Goal: Task Accomplishment & Management: Manage account settings

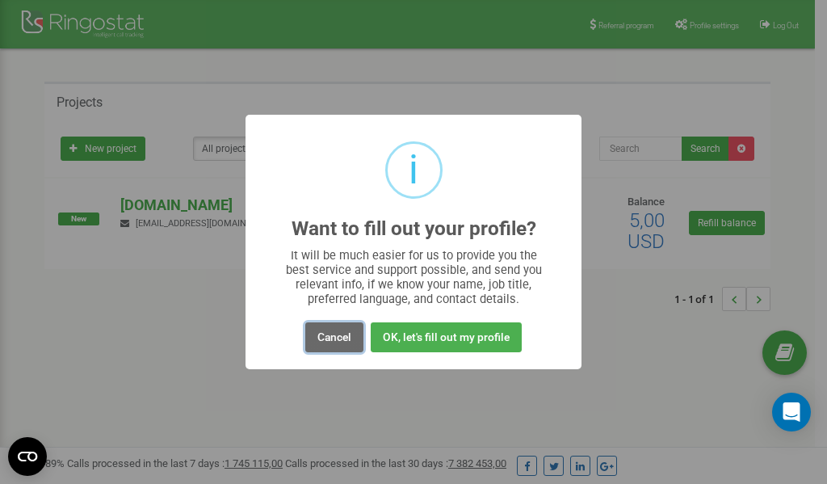
click at [342, 335] on button "Cancel" at bounding box center [334, 337] width 58 height 30
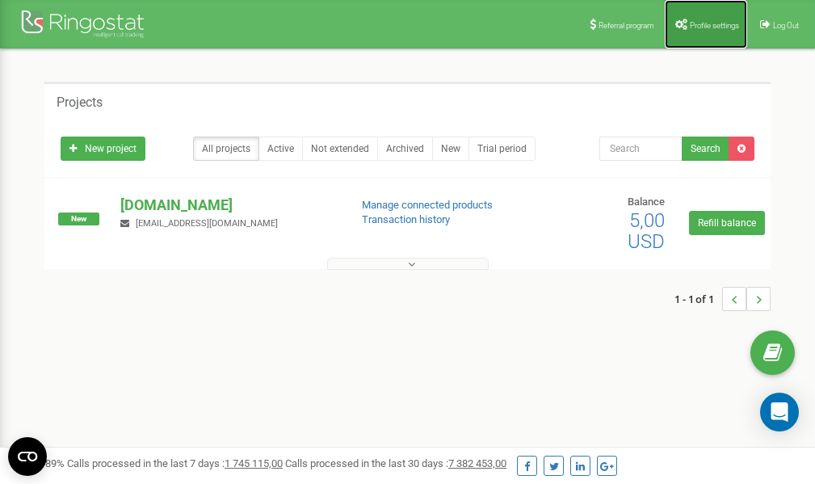
click at [706, 27] on span "Profile settings" at bounding box center [714, 25] width 49 height 9
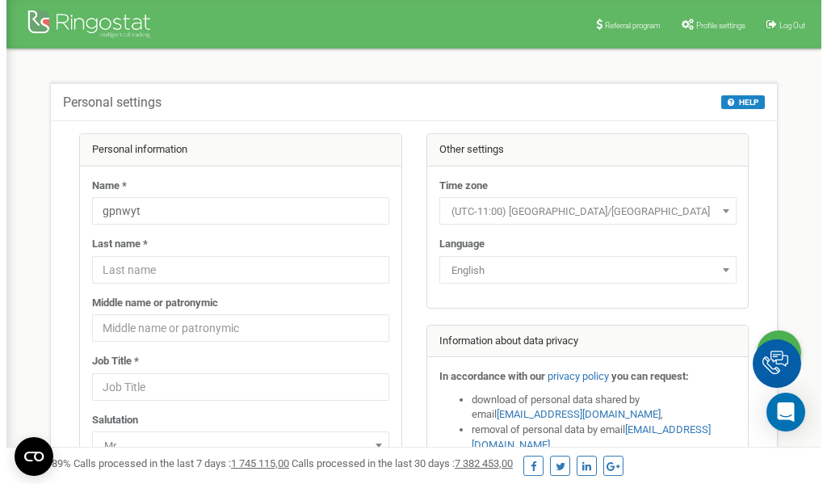
scroll to position [81, 0]
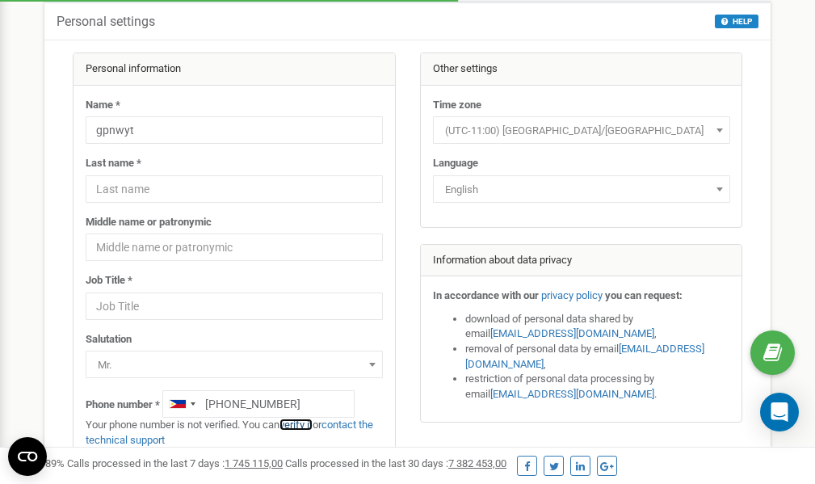
click at [305, 425] on link "verify it" at bounding box center [295, 424] width 33 height 12
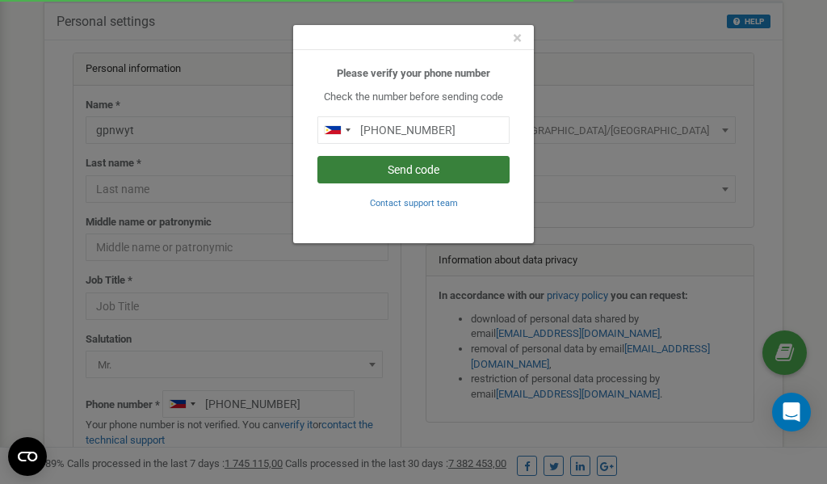
click at [421, 170] on button "Send code" at bounding box center [413, 169] width 192 height 27
